Goal: Find specific page/section: Find specific page/section

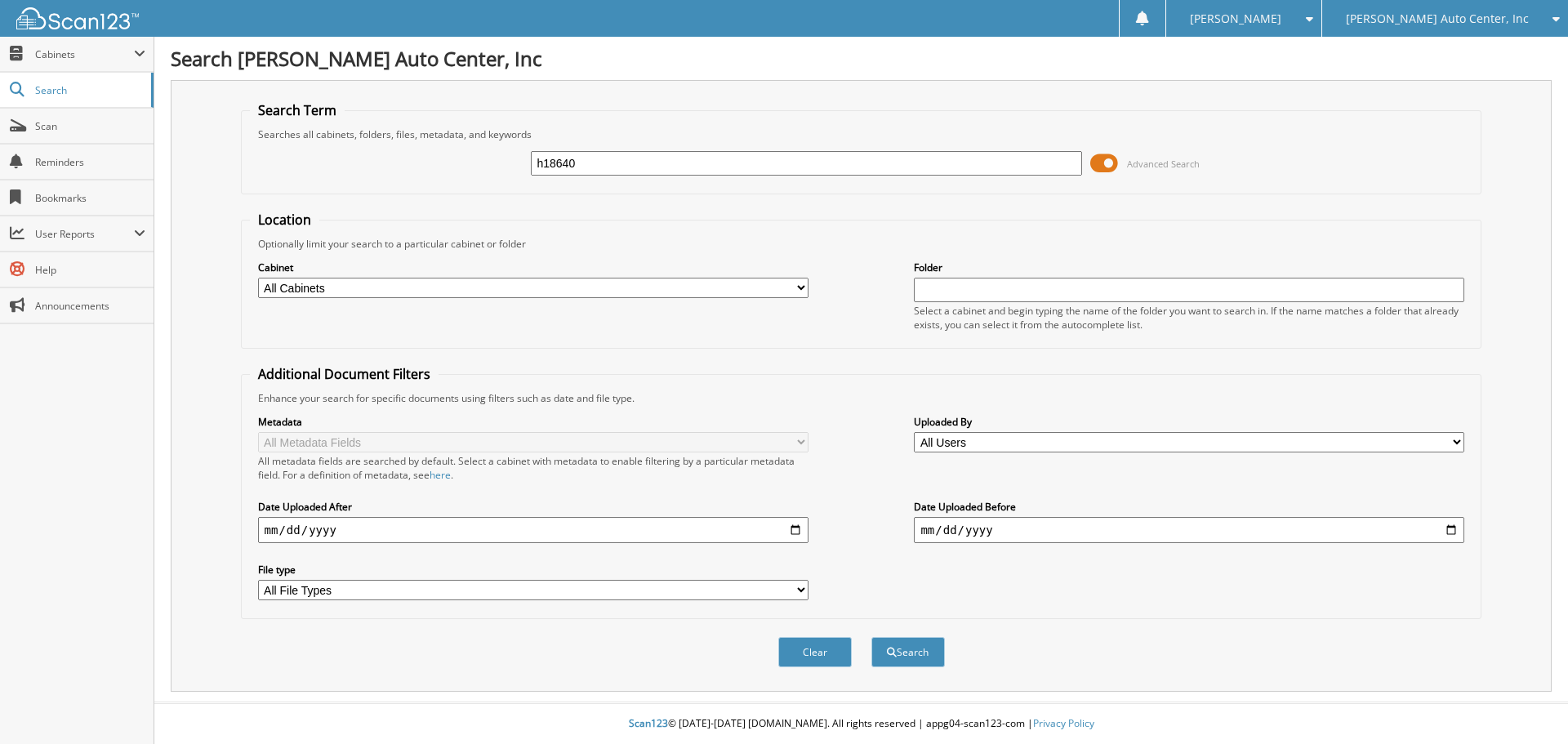
type input "h18640"
click at [871, 637] on button "Search" at bounding box center [908, 651] width 73 height 30
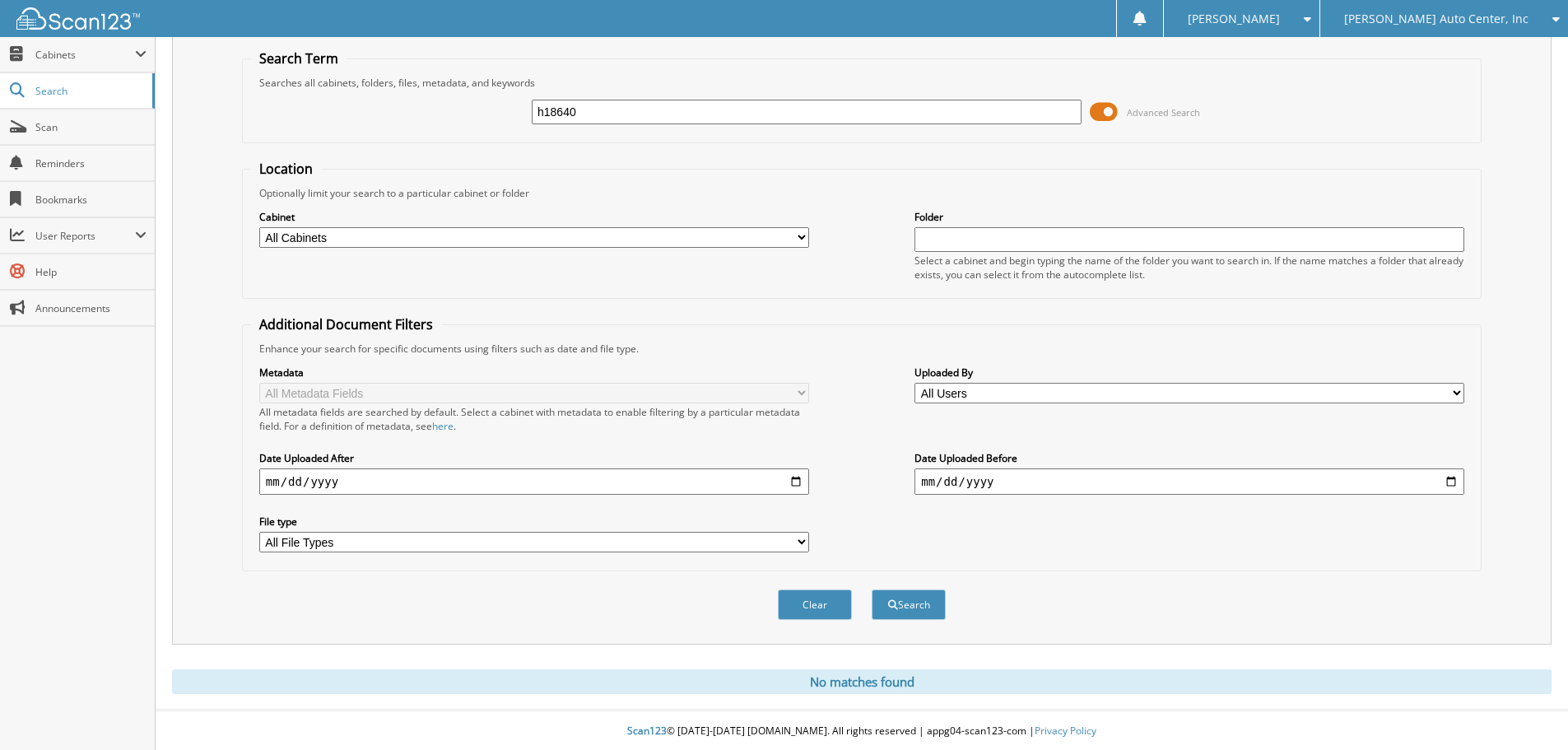
scroll to position [56, 0]
click at [906, 604] on button "Search" at bounding box center [909, 603] width 74 height 30
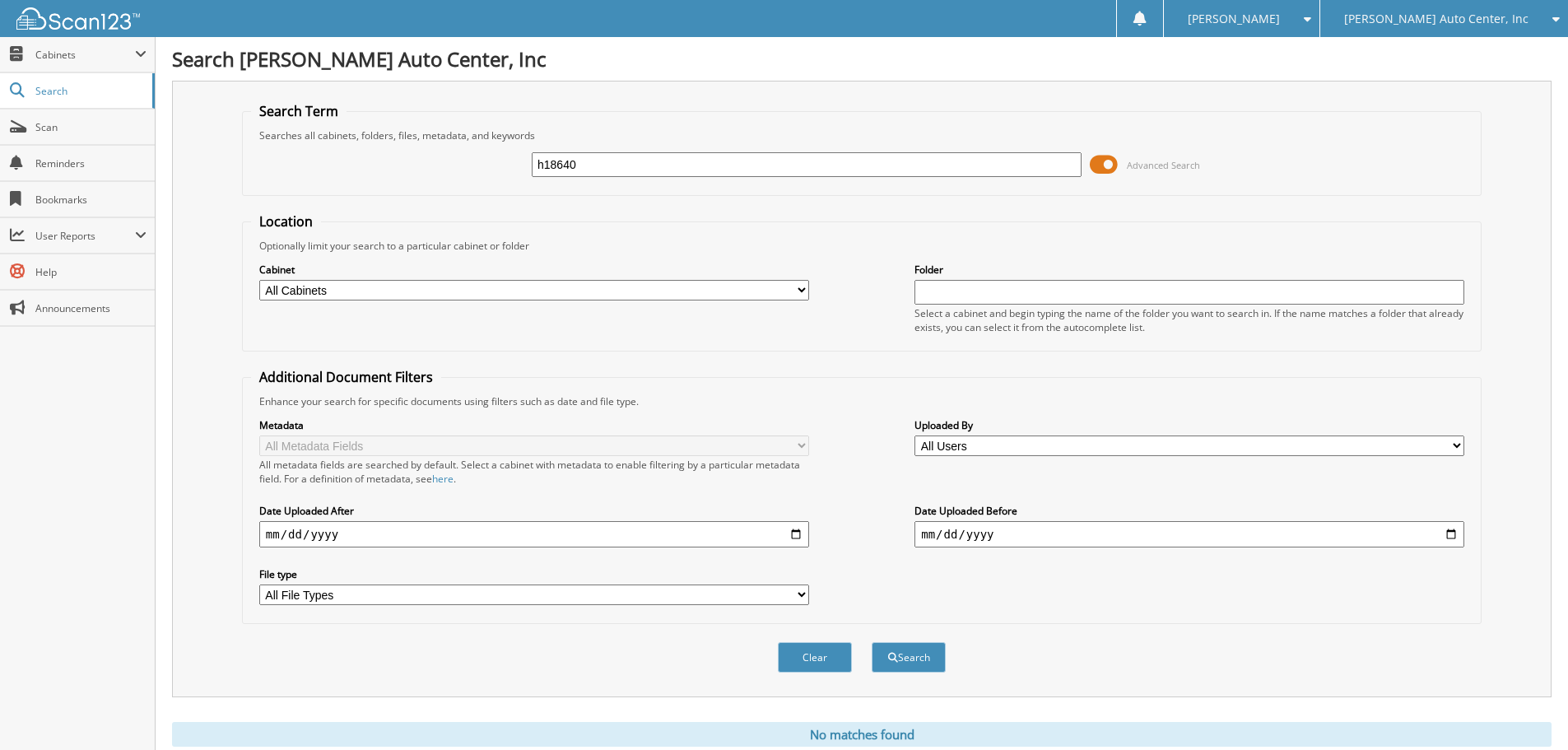
click at [1439, 14] on span "[PERSON_NAME] Auto Center, Inc" at bounding box center [1436, 19] width 184 height 10
click at [1426, 52] on link "H.G.F, Inc ( [PERSON_NAME] )" at bounding box center [1444, 52] width 247 height 29
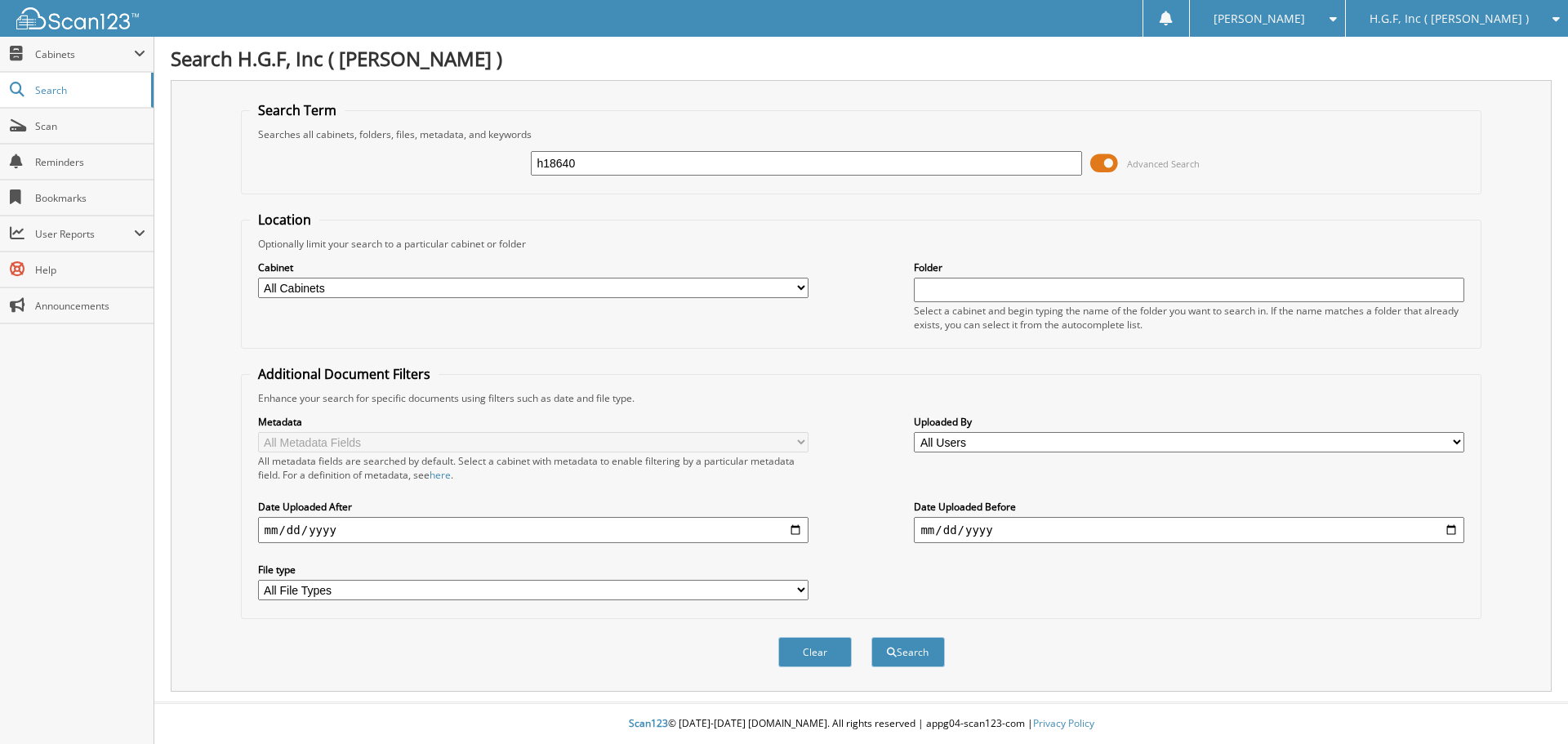
type input "h18640"
click at [871, 637] on button "Search" at bounding box center [908, 651] width 73 height 30
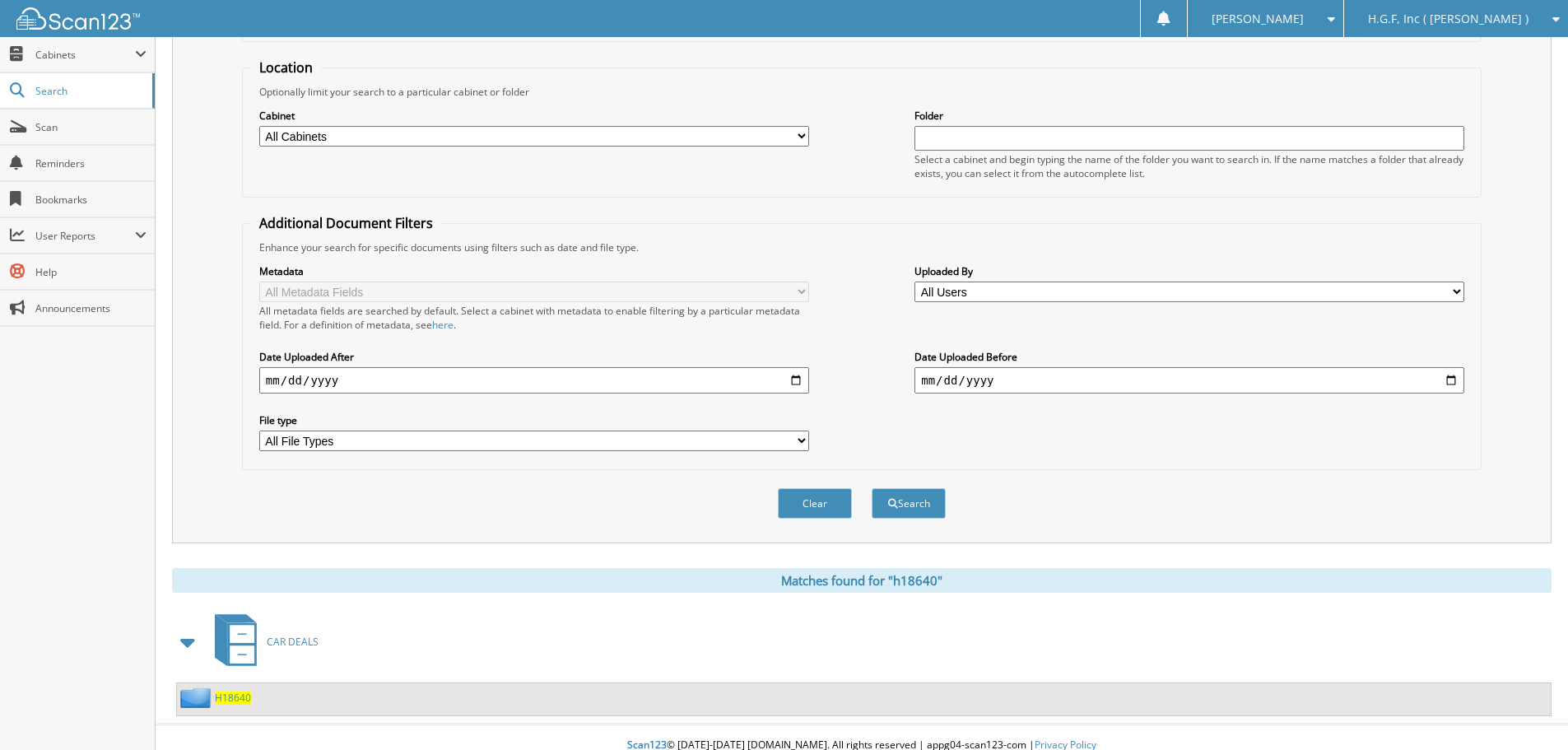
scroll to position [170, 0]
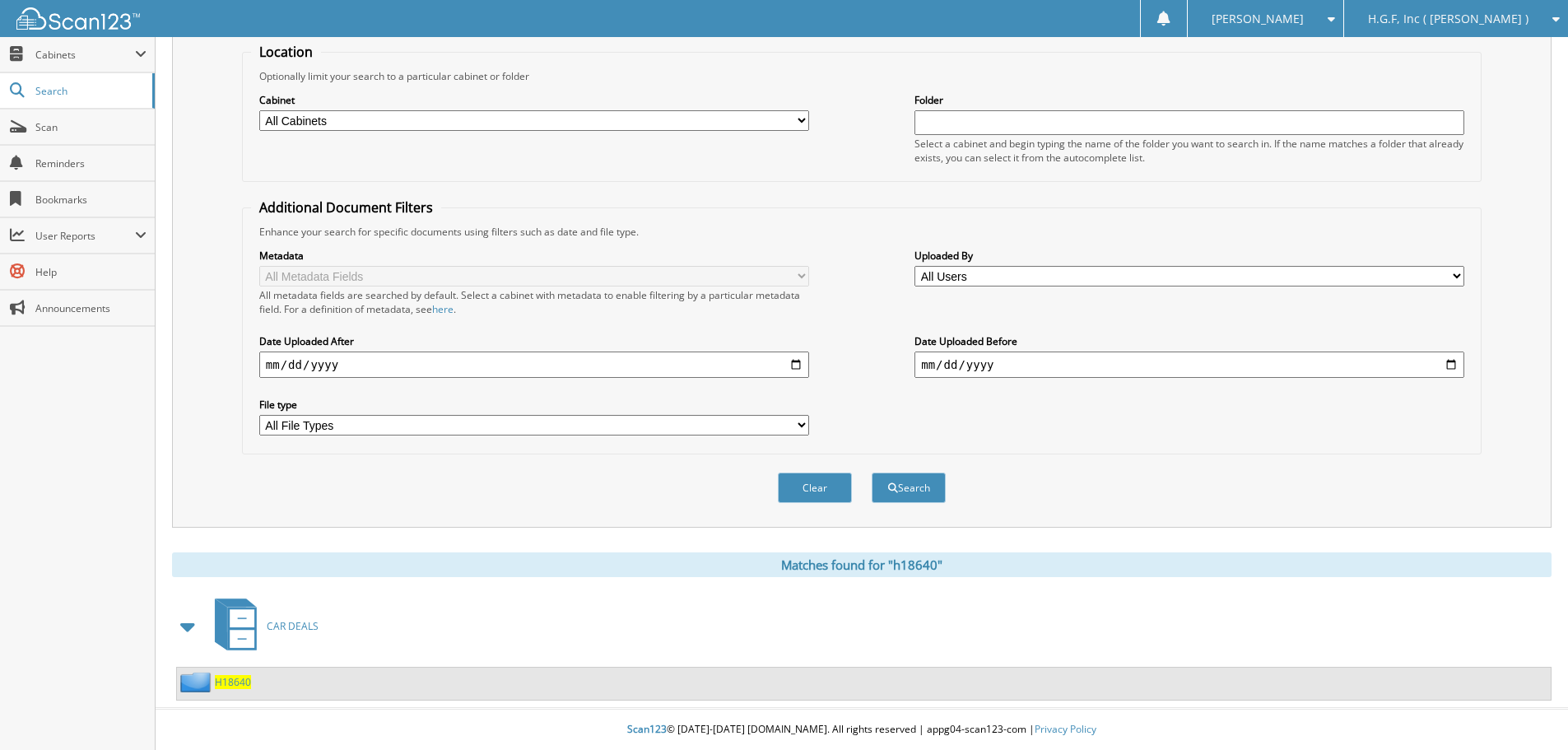
click at [244, 683] on span "H18640" at bounding box center [233, 682] width 36 height 14
